Goal: Information Seeking & Learning: Find specific fact

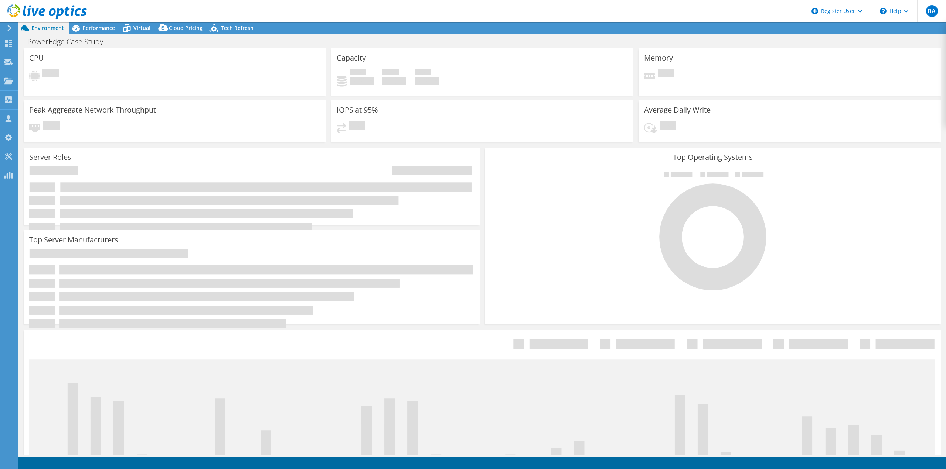
select select "USD"
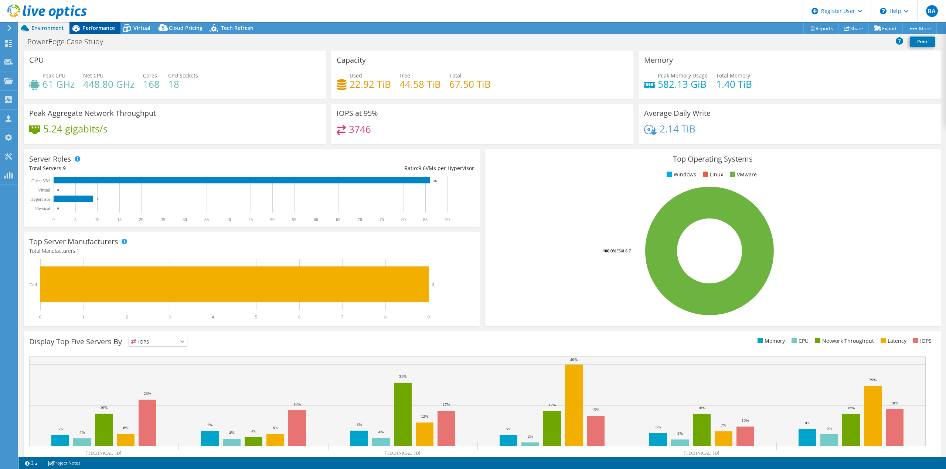
click at [97, 28] on span "Performance" at bounding box center [98, 27] width 33 height 7
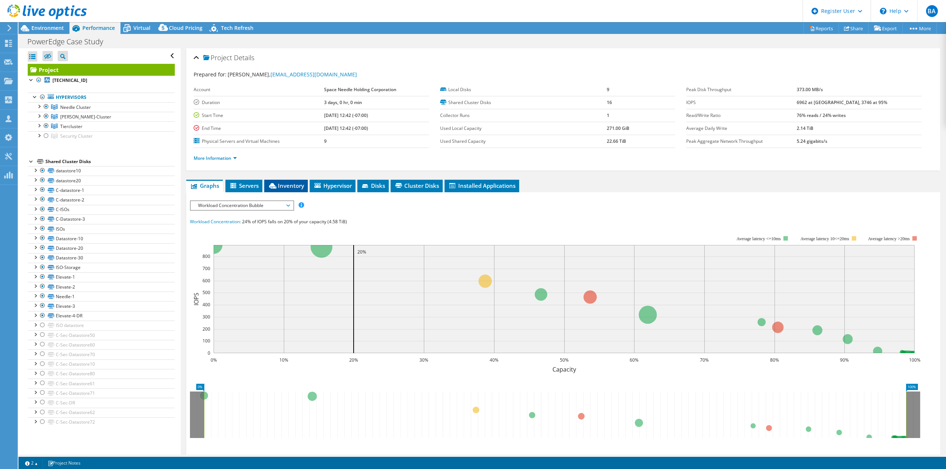
click at [303, 184] on span "Inventory" at bounding box center [286, 185] width 36 height 7
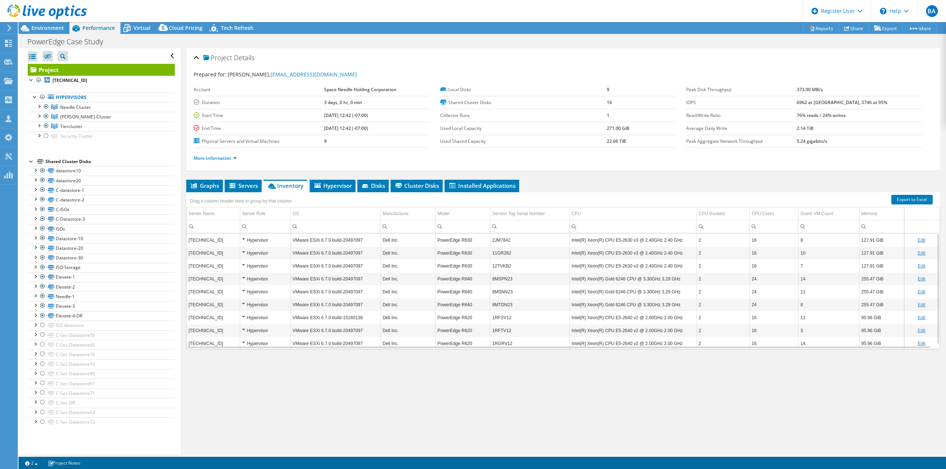
click at [396, 241] on td "Dell Inc." at bounding box center [407, 240] width 55 height 13
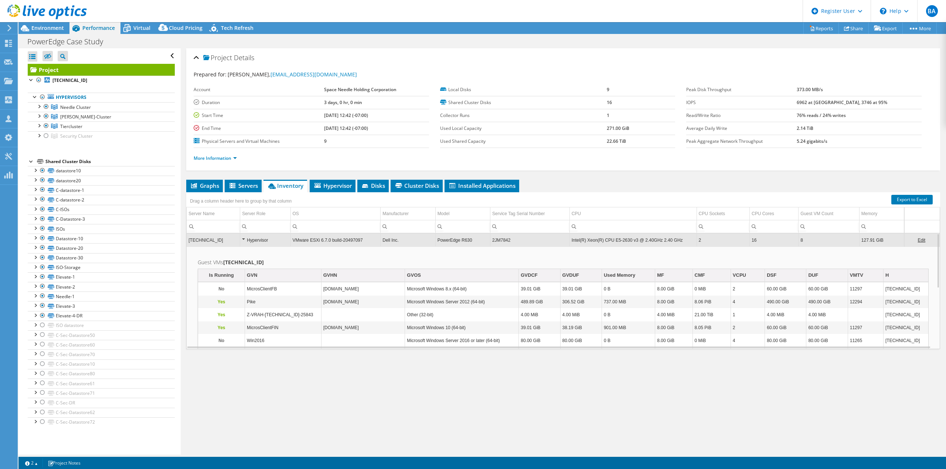
click at [47, 18] on icon at bounding box center [46, 11] width 79 height 15
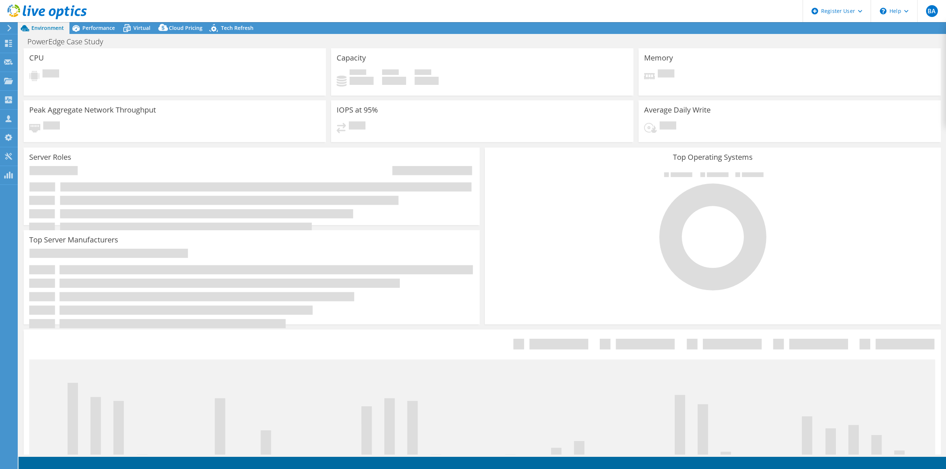
select select "USD"
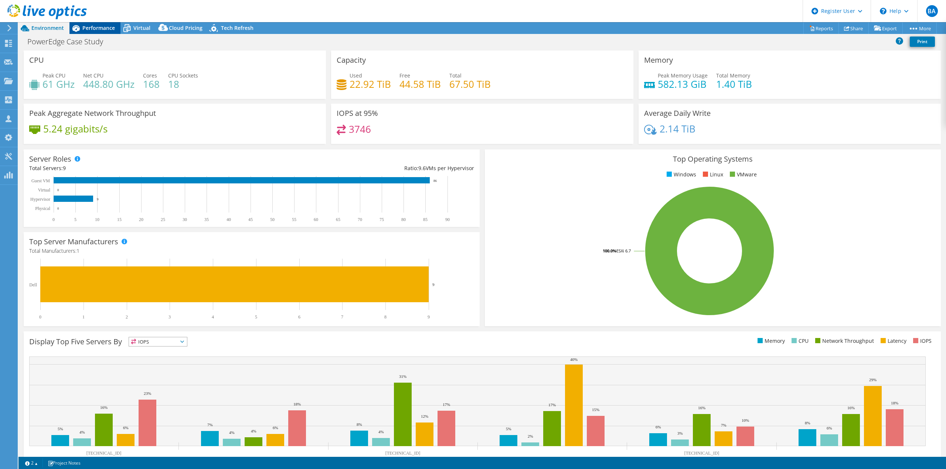
click at [104, 26] on span "Performance" at bounding box center [98, 27] width 33 height 7
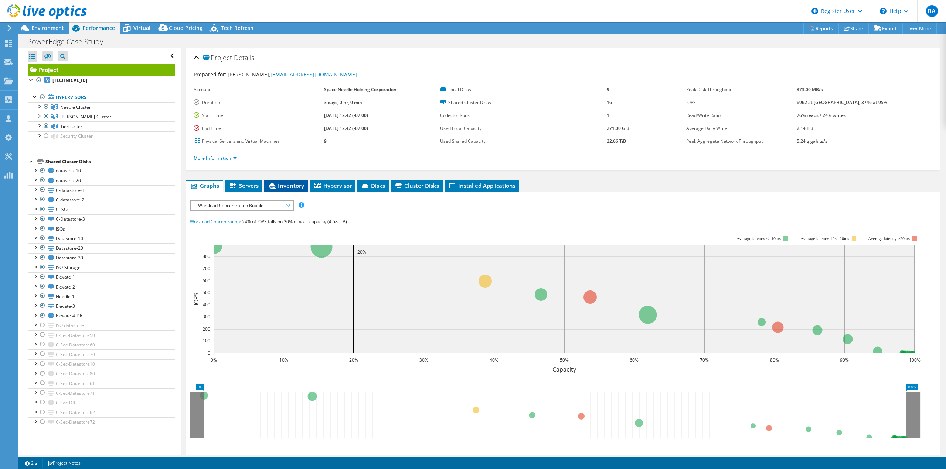
click at [292, 182] on span "Inventory" at bounding box center [286, 185] width 36 height 7
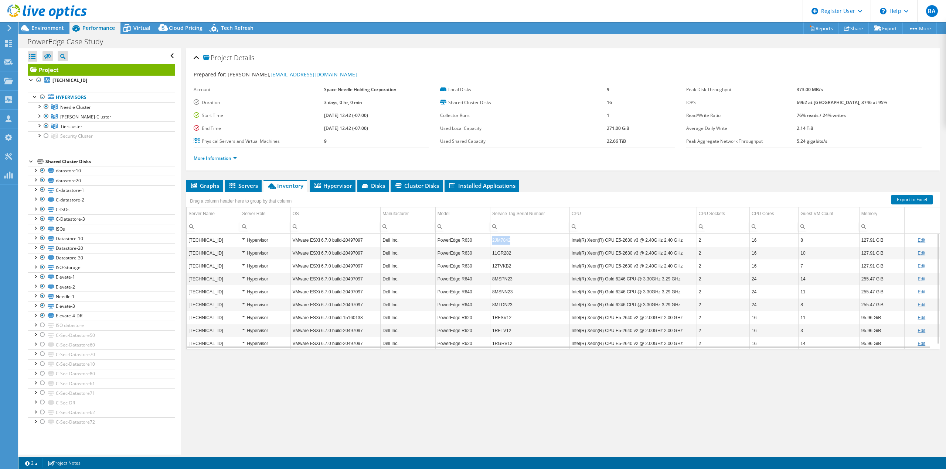
copy td "2JM7842"
drag, startPoint x: 515, startPoint y: 241, endPoint x: 491, endPoint y: 241, distance: 24.0
click at [491, 241] on td "2JM7842" at bounding box center [529, 240] width 79 height 13
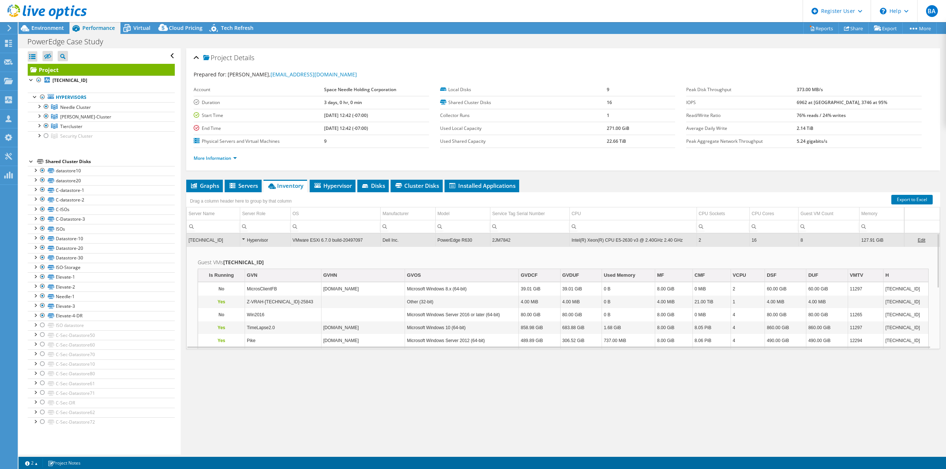
click at [288, 186] on span "Inventory" at bounding box center [285, 185] width 36 height 7
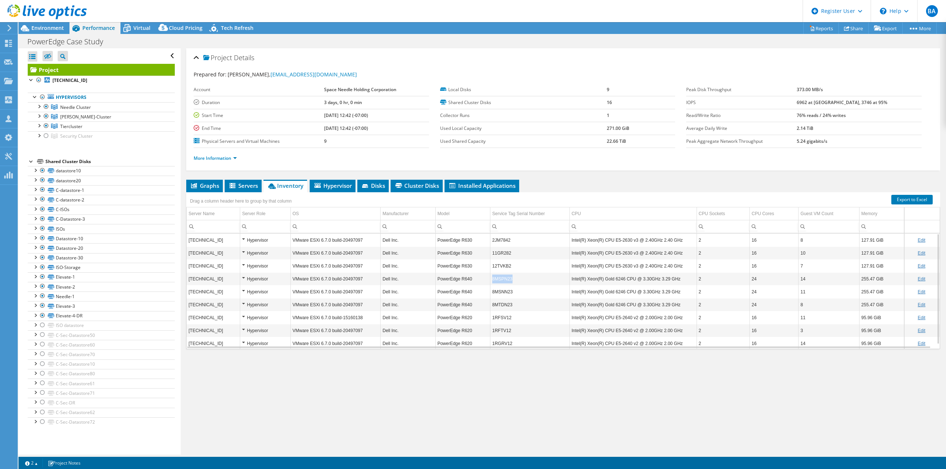
drag, startPoint x: 515, startPoint y: 280, endPoint x: 490, endPoint y: 280, distance: 25.1
click at [490, 280] on td "8MSPN23" at bounding box center [529, 279] width 79 height 13
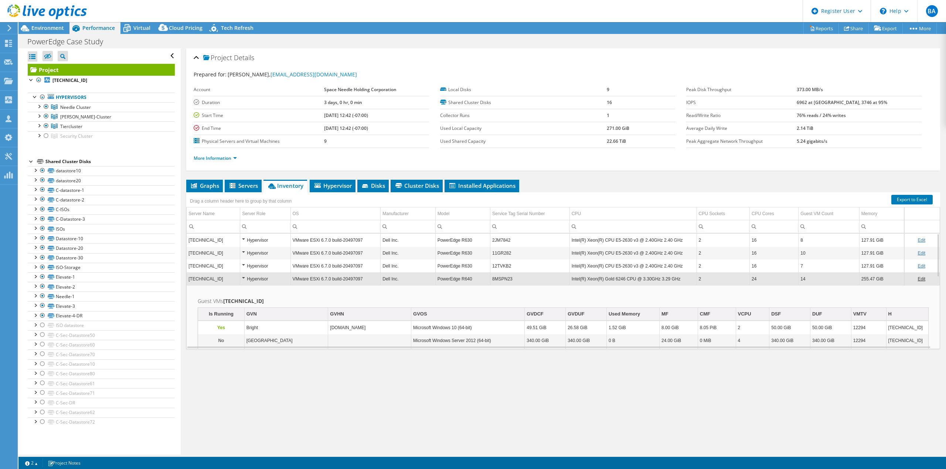
click at [288, 178] on div "Project Details Prepared for: Mitchel Deeks, mitcheld@spaceneedle.com Account S…" at bounding box center [563, 251] width 765 height 407
click at [288, 181] on li "Inventory" at bounding box center [285, 186] width 44 height 13
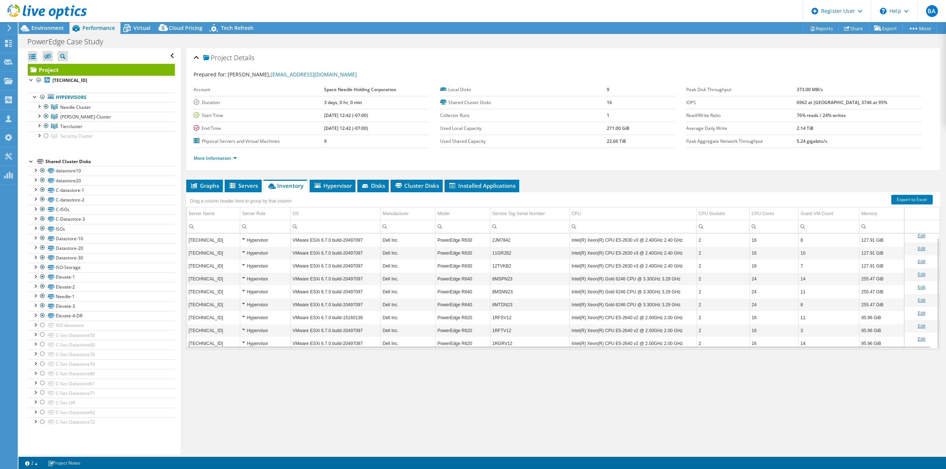
scroll to position [4, 0]
copy td "8MSPN23"
drag, startPoint x: 515, startPoint y: 274, endPoint x: 491, endPoint y: 277, distance: 24.6
click at [491, 277] on td "8MSPN23" at bounding box center [529, 274] width 79 height 13
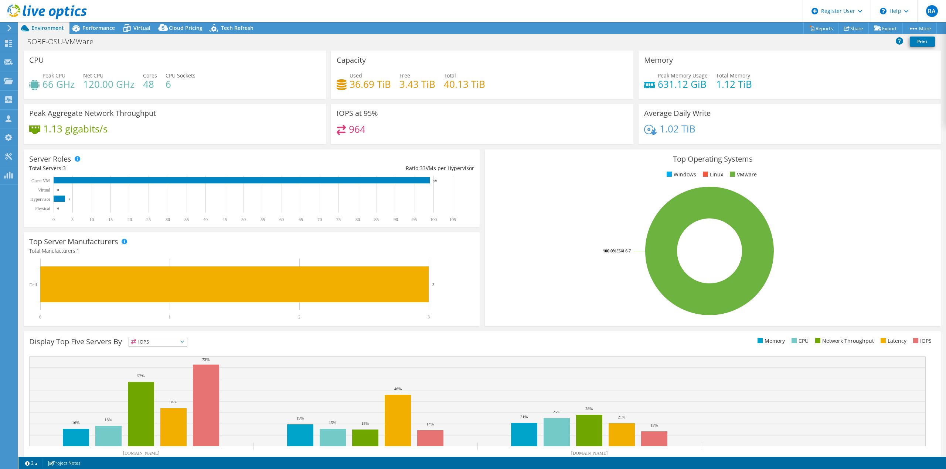
select select "USD"
click at [97, 30] on span "Performance" at bounding box center [98, 27] width 33 height 7
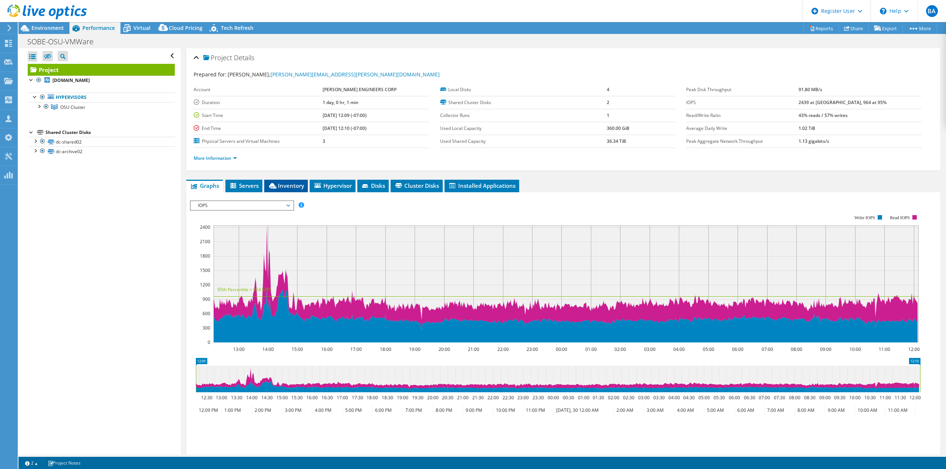
click at [287, 189] on li "Inventory" at bounding box center [286, 186] width 44 height 13
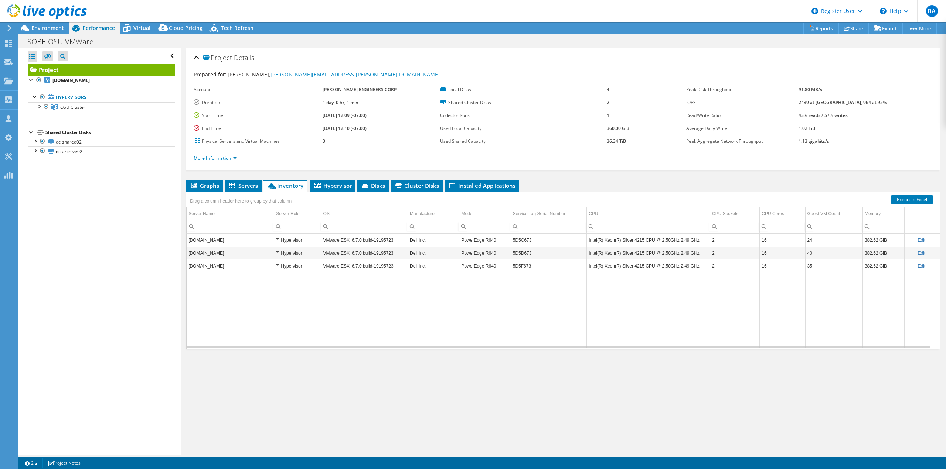
click at [489, 243] on td "PowerEdge R640" at bounding box center [484, 240] width 51 height 13
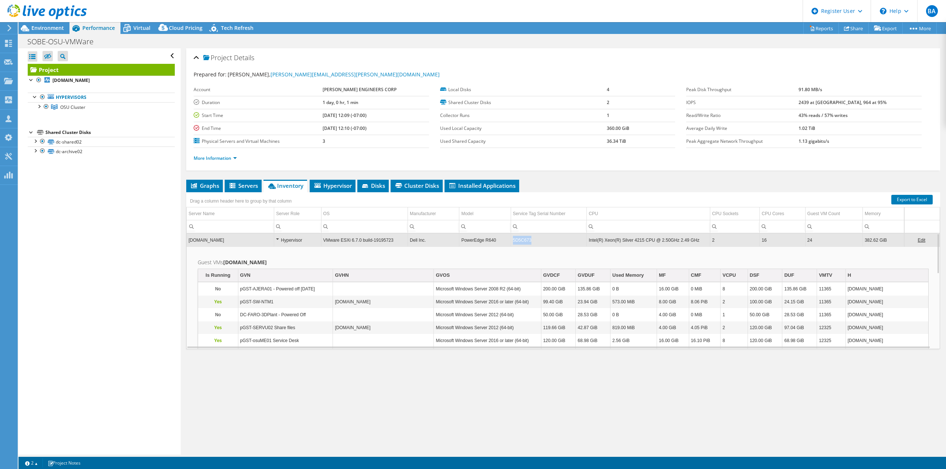
copy td "5D5C673"
drag, startPoint x: 529, startPoint y: 242, endPoint x: 513, endPoint y: 242, distance: 15.9
click at [513, 242] on td "5D5C673" at bounding box center [548, 240] width 76 height 13
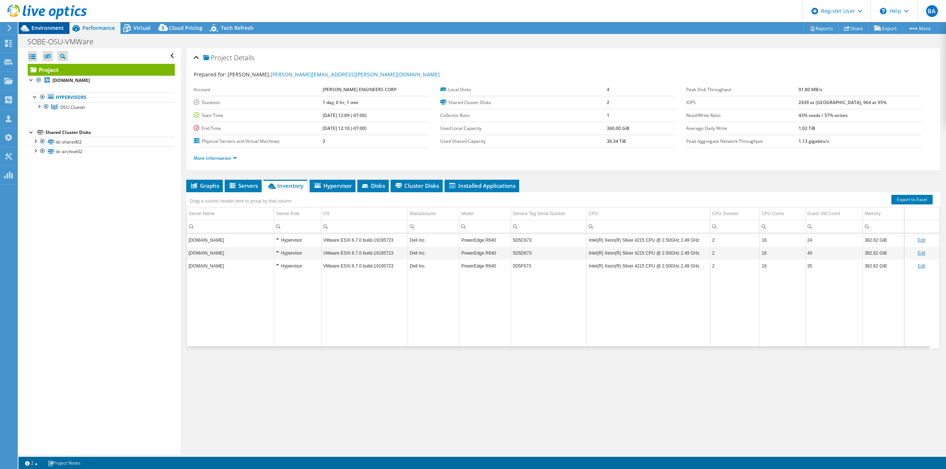
click at [37, 31] on span "Environment" at bounding box center [47, 27] width 33 height 7
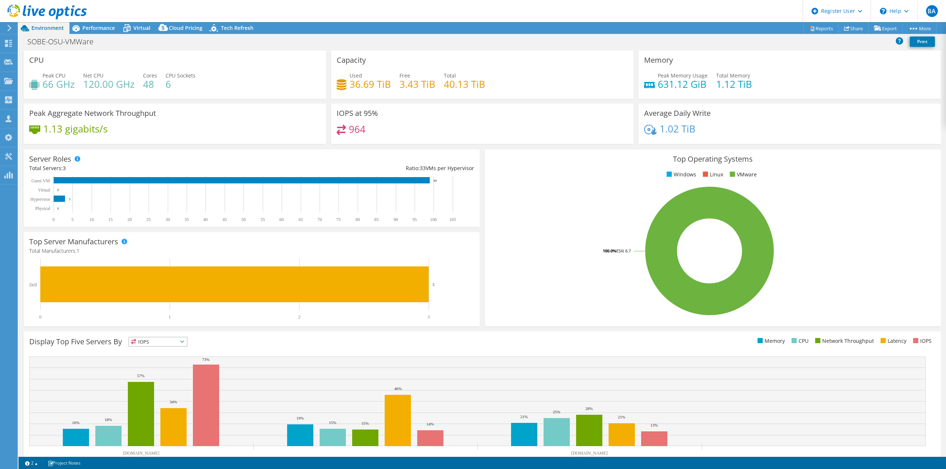
click at [64, 18] on icon at bounding box center [46, 11] width 79 height 15
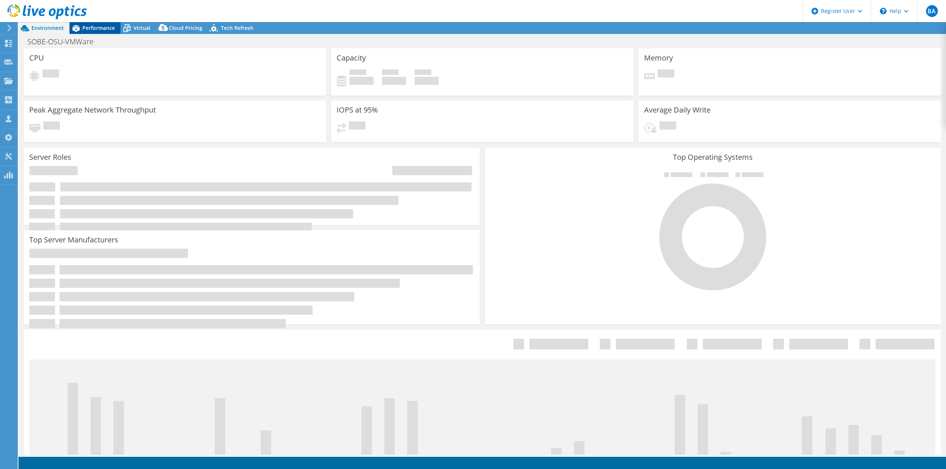
select select "USD"
click at [94, 30] on span "Performance" at bounding box center [98, 27] width 33 height 7
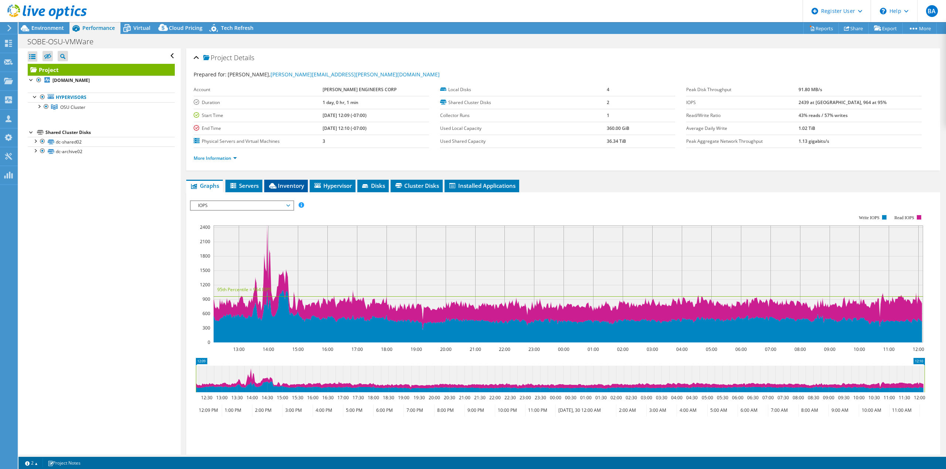
click at [295, 185] on span "Inventory" at bounding box center [286, 185] width 36 height 7
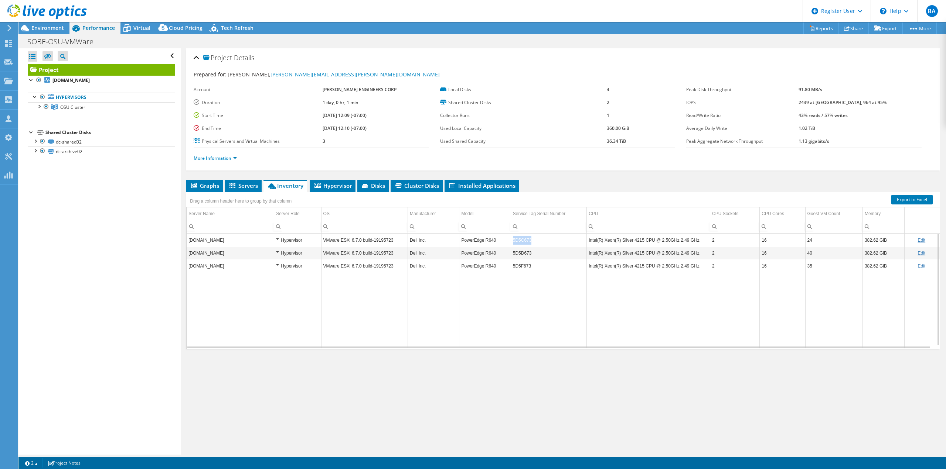
copy td "5D5C673"
drag, startPoint x: 511, startPoint y: 240, endPoint x: 535, endPoint y: 240, distance: 24.0
click at [535, 240] on td "5D5C673" at bounding box center [548, 240] width 76 height 13
